Goal: Entertainment & Leisure: Browse casually

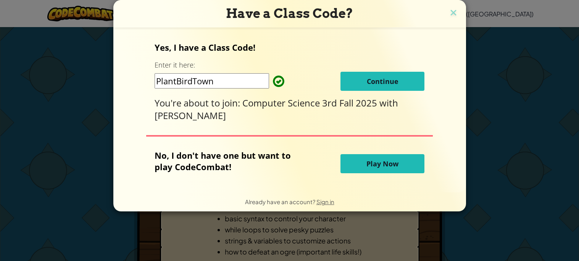
click at [395, 157] on button "Play Now" at bounding box center [383, 163] width 84 height 19
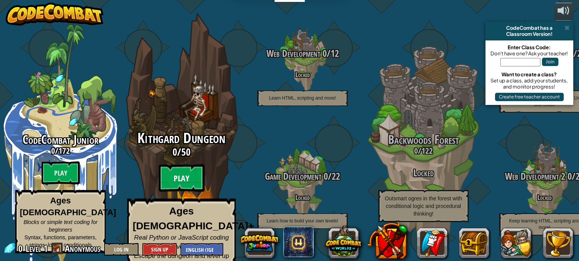
click at [172, 176] on btn "Play" at bounding box center [182, 178] width 46 height 27
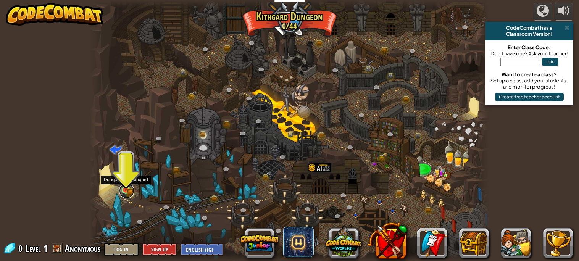
click at [131, 194] on link at bounding box center [126, 190] width 15 height 15
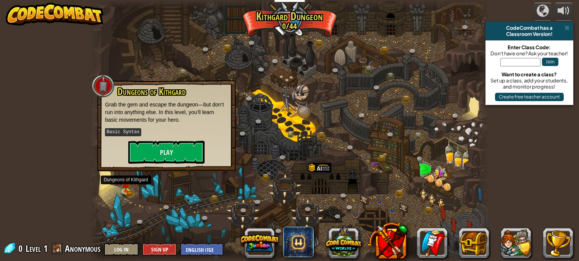
click at [265, 191] on div at bounding box center [289, 130] width 399 height 261
